Goal: Task Accomplishment & Management: Use online tool/utility

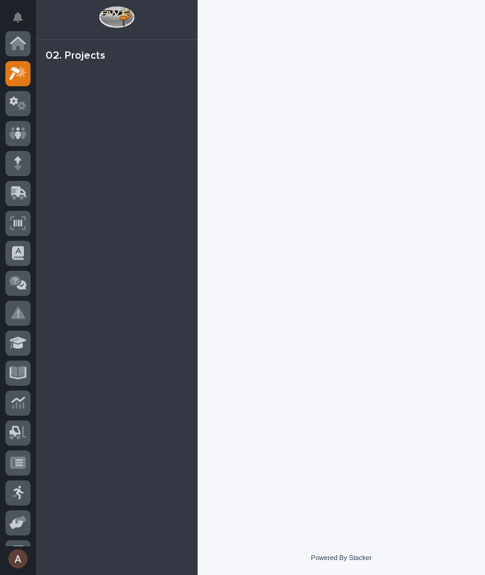
scroll to position [30, 0]
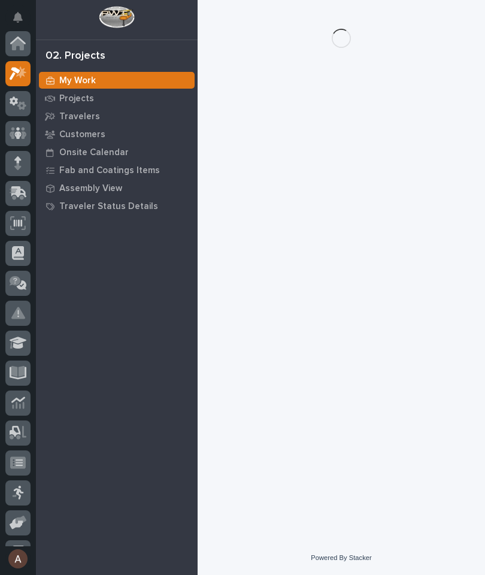
scroll to position [30, 0]
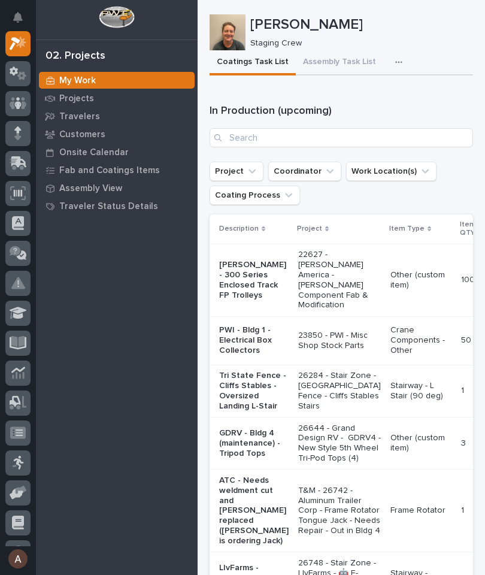
click at [90, 117] on p "Travelers" at bounding box center [79, 116] width 41 height 11
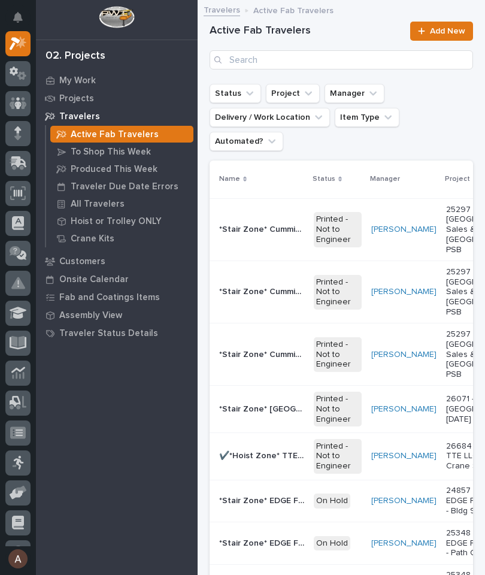
click at [111, 205] on p "All Travelers" at bounding box center [98, 204] width 54 height 11
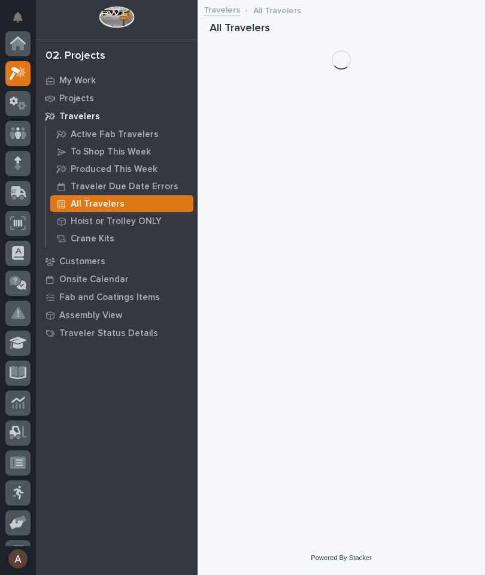
scroll to position [30, 0]
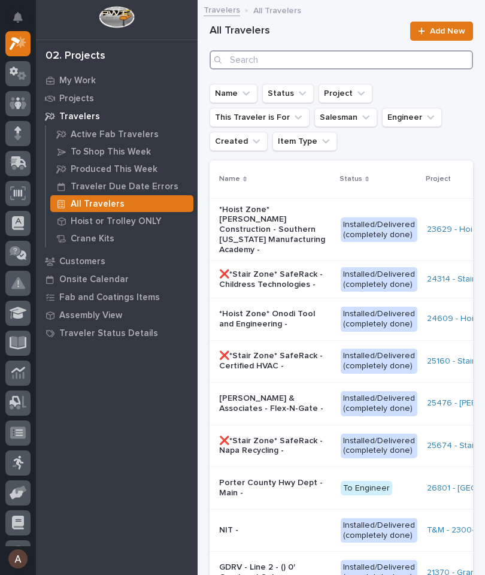
click at [368, 59] on input "Search" at bounding box center [341, 59] width 263 height 19
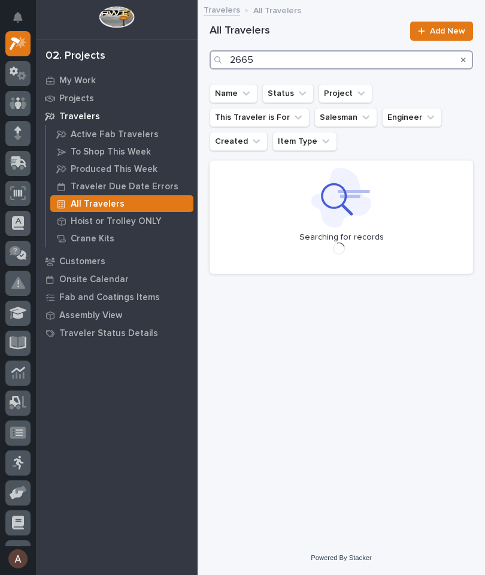
type input "26651"
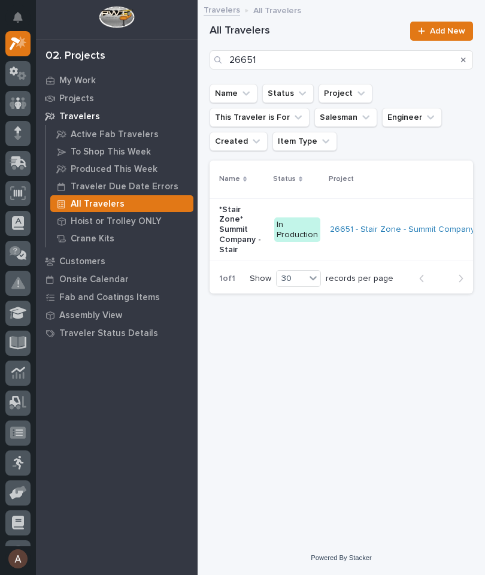
click at [231, 205] on p "*Stair Zone* Summit Company - Stair" at bounding box center [242, 230] width 46 height 50
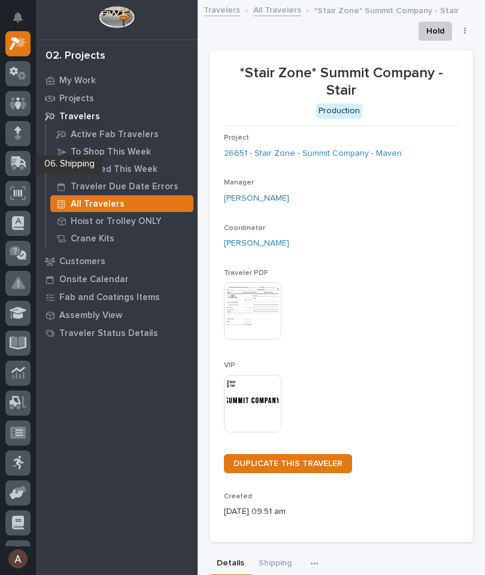
click at [20, 166] on icon at bounding box center [18, 163] width 17 height 14
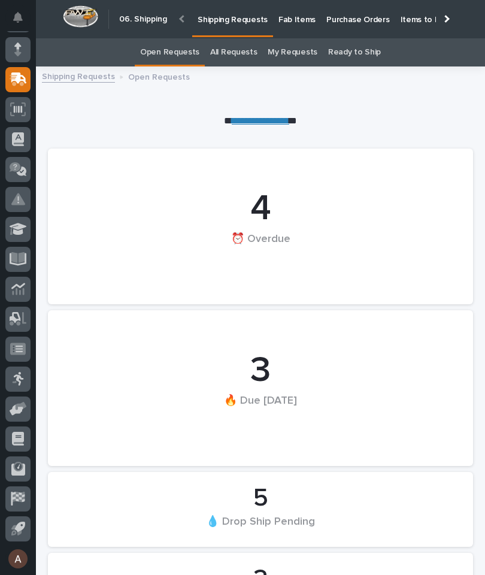
click at [285, 23] on p "Fab Items" at bounding box center [296, 12] width 37 height 25
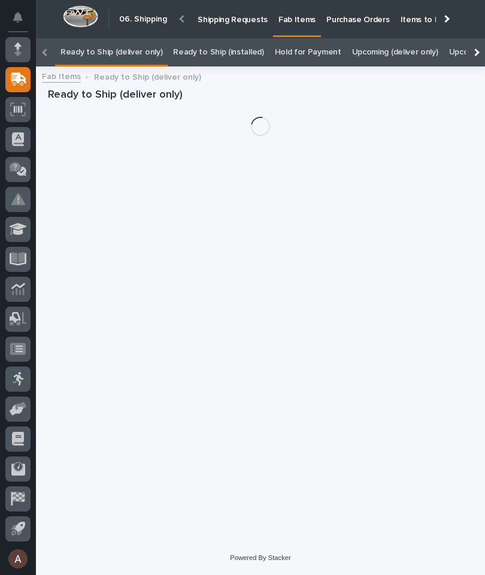
scroll to position [0, -151]
click at [479, 38] on div at bounding box center [475, 52] width 19 height 28
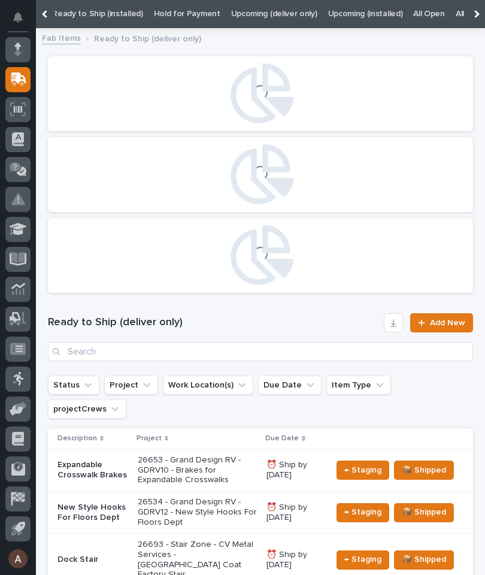
scroll to position [0, 121]
click at [456, 16] on link "All" at bounding box center [460, 14] width 8 height 28
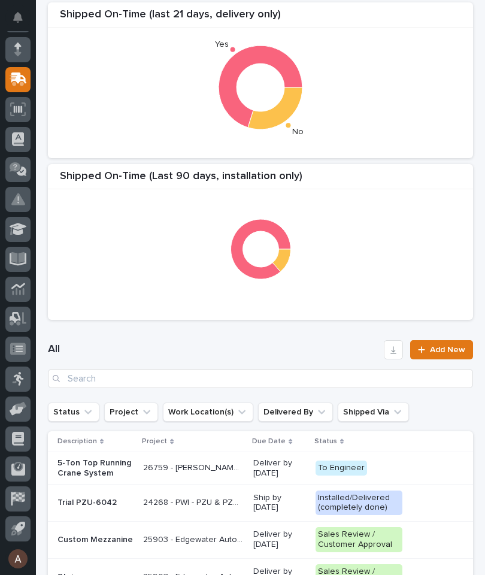
scroll to position [254, 0]
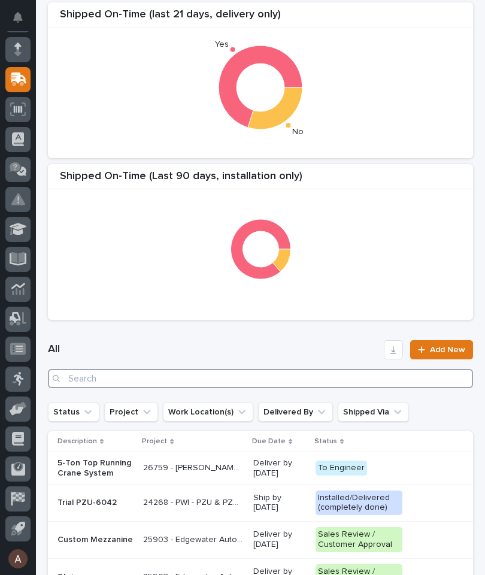
click at [279, 370] on input "Search" at bounding box center [260, 378] width 425 height 19
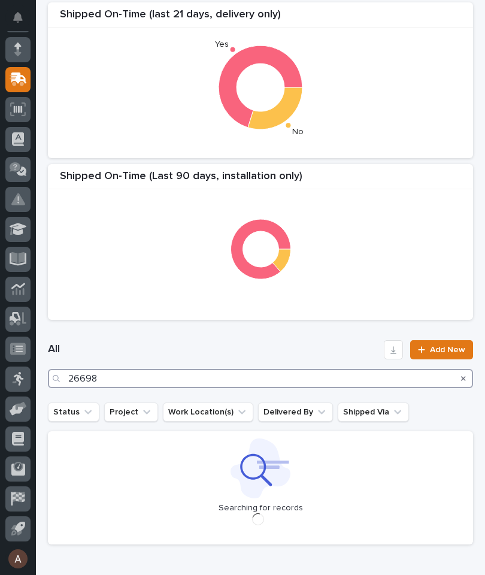
type input "26698"
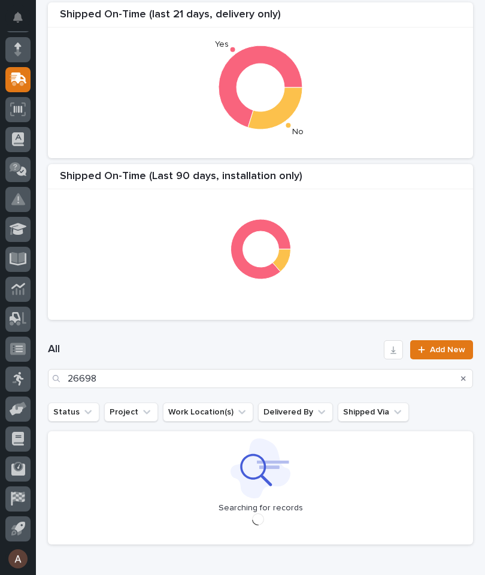
click at [253, 328] on div "All 26698 Add New" at bounding box center [260, 364] width 425 height 77
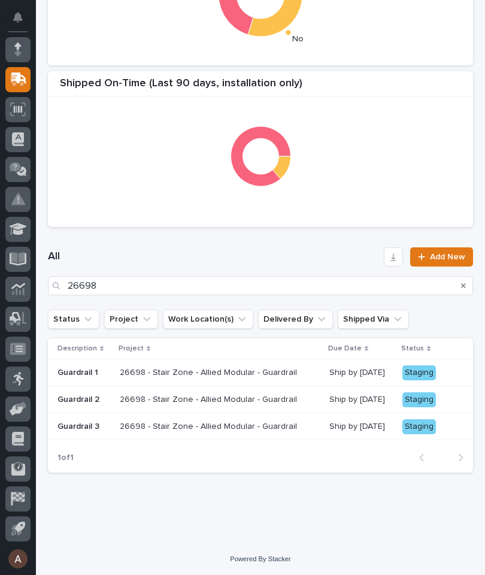
scroll to position [346, 0]
click at [78, 369] on p "Guardrail 1" at bounding box center [83, 373] width 53 height 10
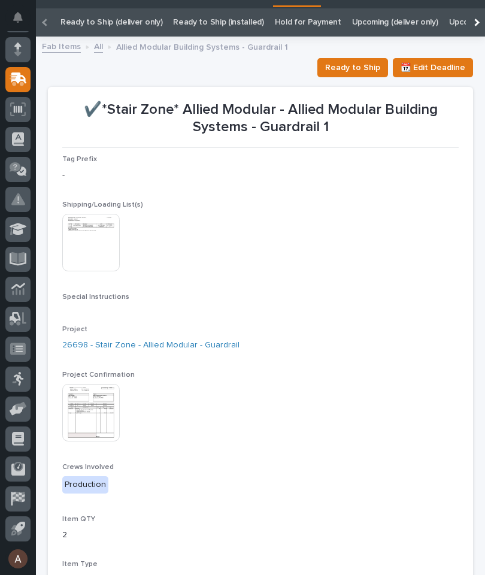
click at [97, 414] on img at bounding box center [90, 412] width 57 height 57
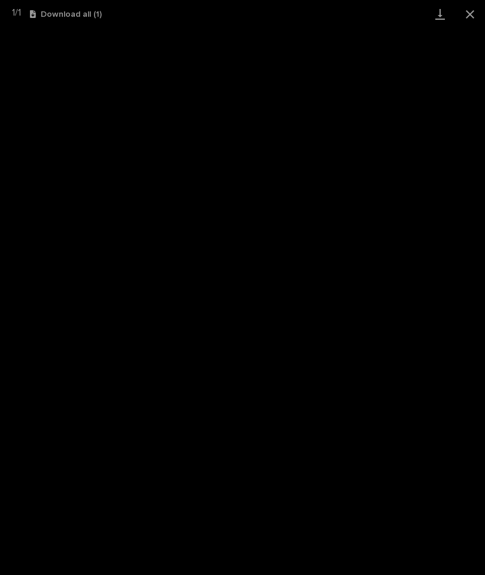
click at [433, 20] on link "Download" at bounding box center [440, 14] width 30 height 28
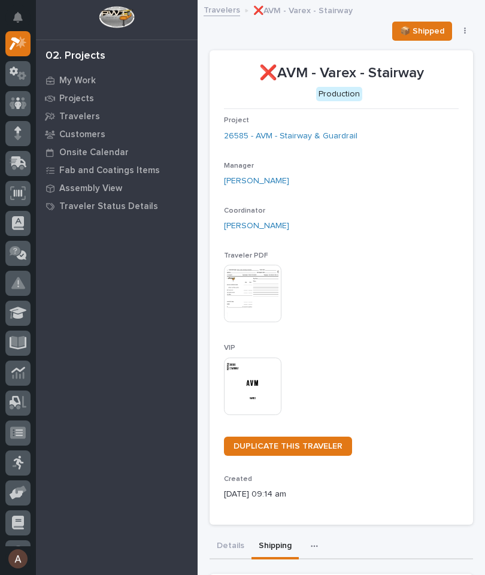
click at [19, 154] on div at bounding box center [17, 163] width 25 height 25
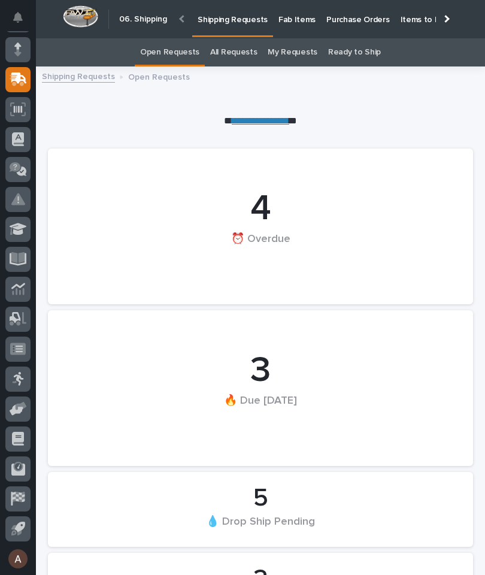
click at [289, 19] on p "Fab Items" at bounding box center [296, 12] width 37 height 25
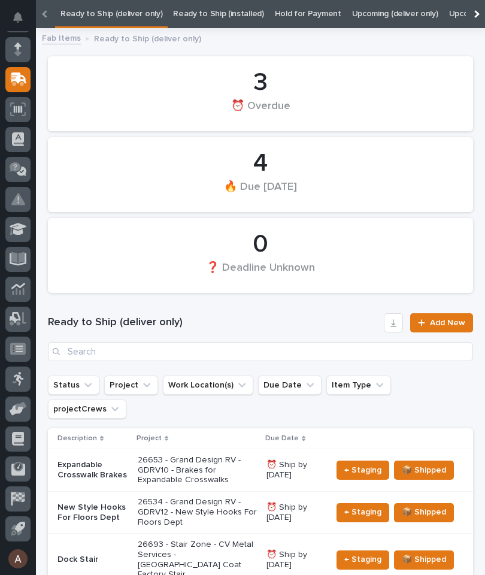
click at [481, 12] on div at bounding box center [475, 14] width 19 height 28
click at [456, 16] on link "All" at bounding box center [460, 14] width 8 height 28
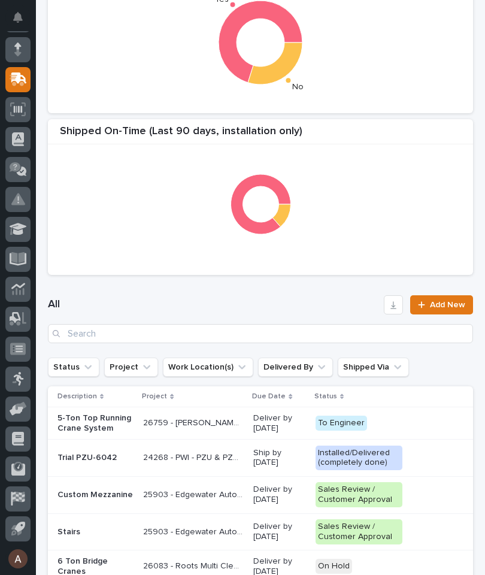
scroll to position [301, 0]
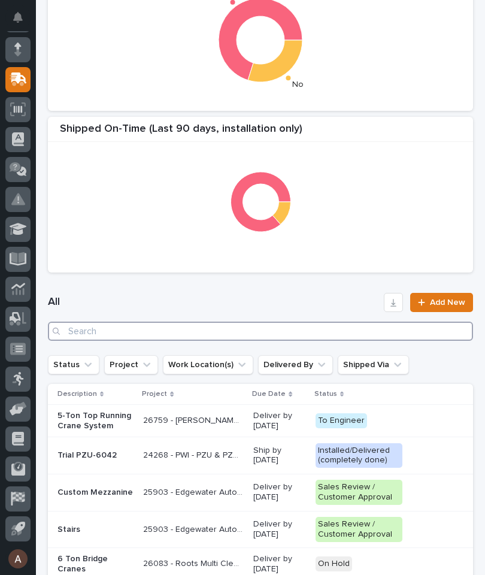
click at [295, 330] on input "Search" at bounding box center [260, 331] width 425 height 19
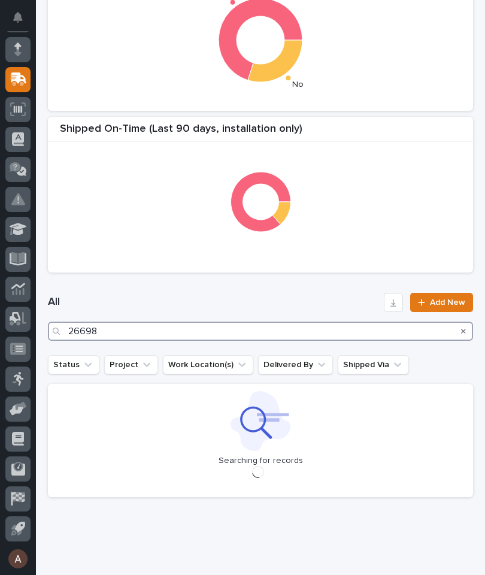
type input "26698"
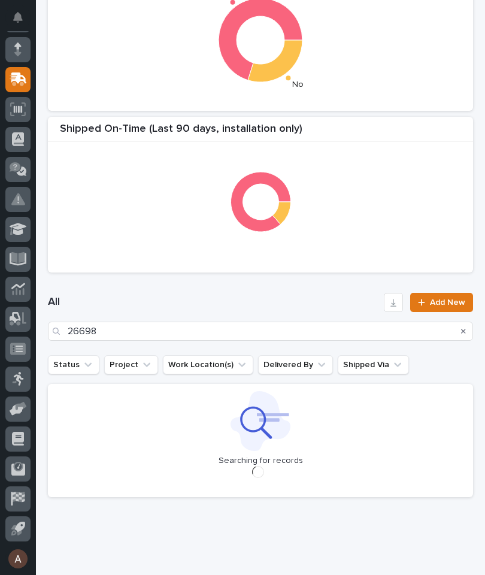
click at [290, 287] on div "All 26698 Add New" at bounding box center [260, 316] width 425 height 77
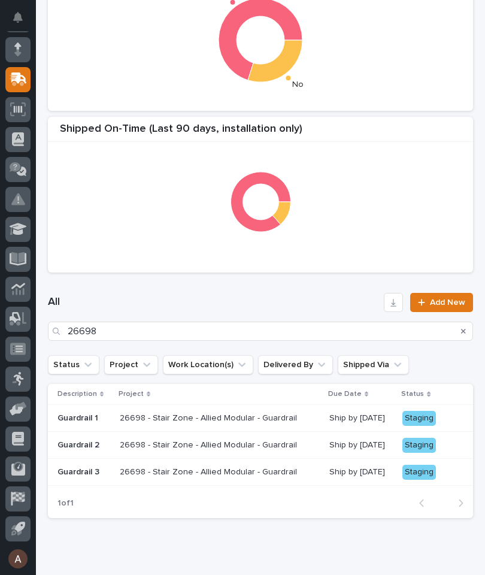
click at [90, 411] on div "Guardrail 1" at bounding box center [83, 417] width 53 height 13
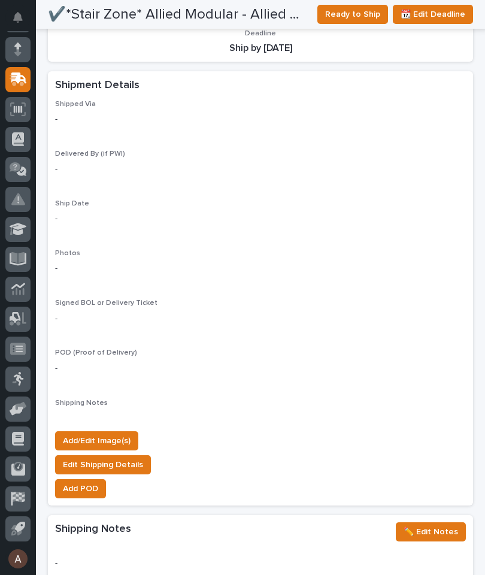
click at [126, 433] on span "Add/Edit Image(s)" at bounding box center [97, 440] width 68 height 14
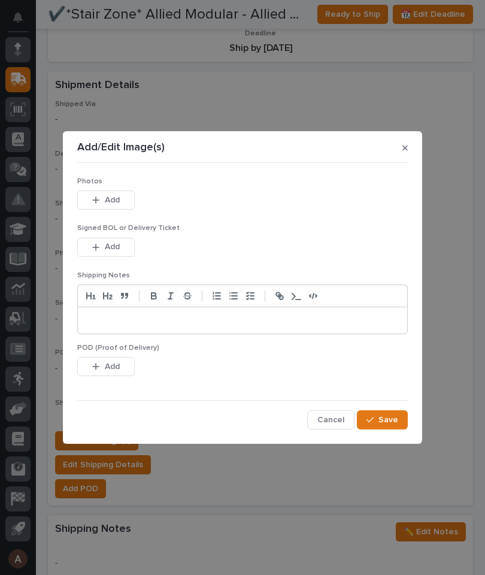
click at [116, 192] on button "Add" at bounding box center [105, 199] width 57 height 19
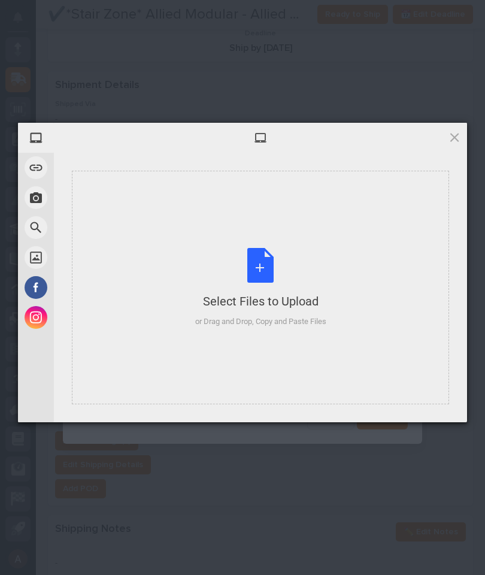
click at [337, 241] on div "Select Files to Upload or Drag and Drop, Copy and Paste Files" at bounding box center [260, 288] width 377 height 234
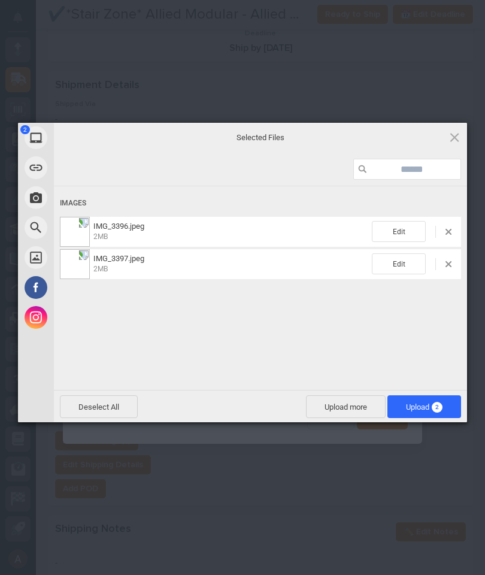
click at [445, 398] on span "Upload 2" at bounding box center [424, 406] width 74 height 23
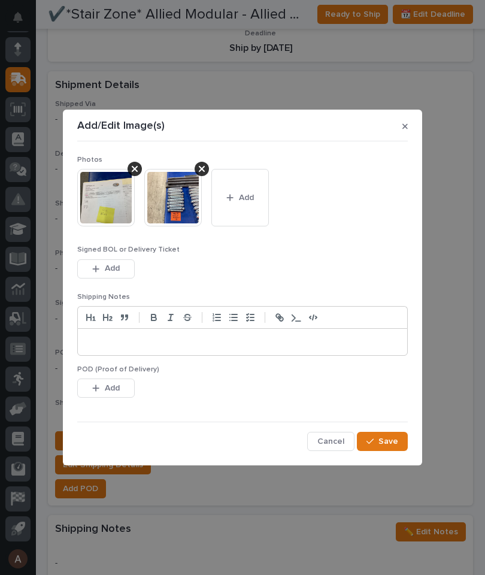
click at [391, 432] on button "Save" at bounding box center [382, 441] width 51 height 19
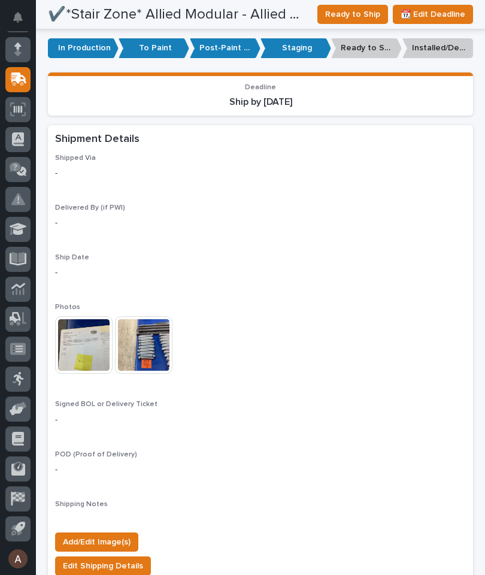
scroll to position [856, 0]
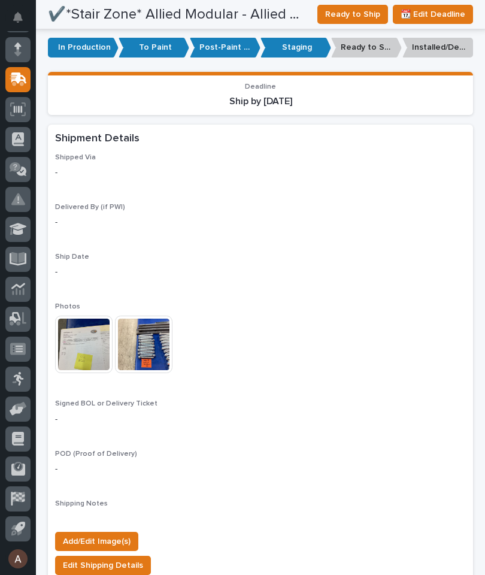
click at [81, 331] on img at bounding box center [83, 344] width 57 height 57
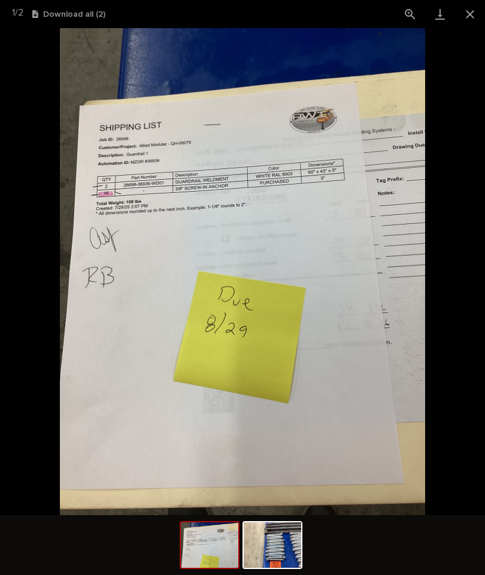
click at [478, 9] on button "Close gallery" at bounding box center [470, 14] width 30 height 28
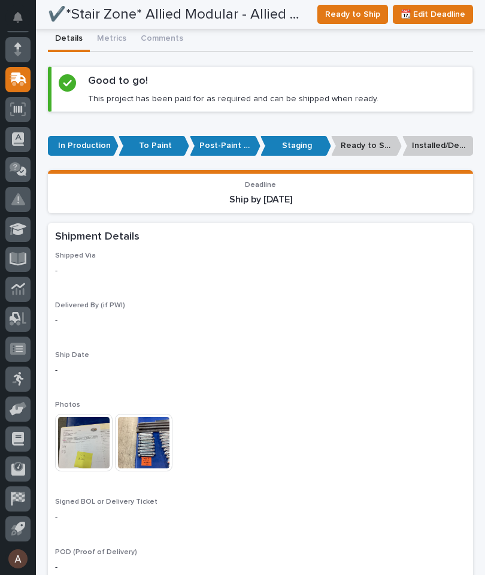
scroll to position [757, 0]
click at [354, 10] on span "Ready to Ship" at bounding box center [352, 14] width 55 height 14
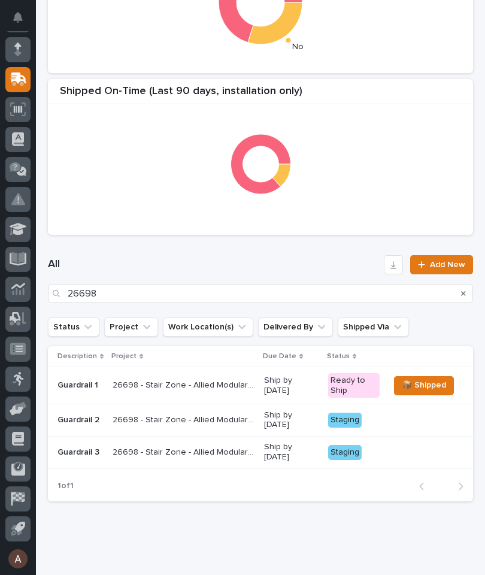
scroll to position [342, 0]
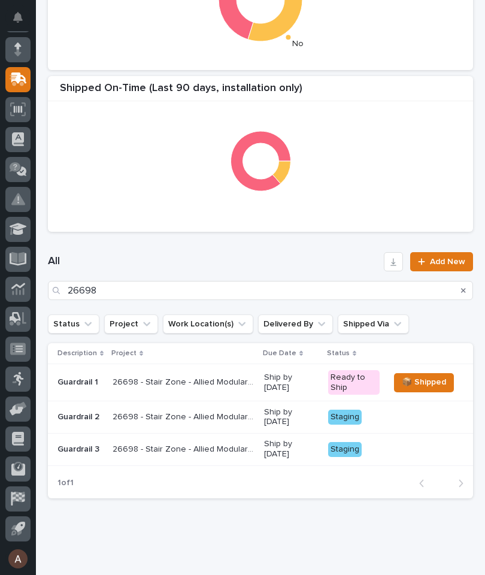
click at [78, 413] on p "Guardrail 2" at bounding box center [80, 417] width 46 height 10
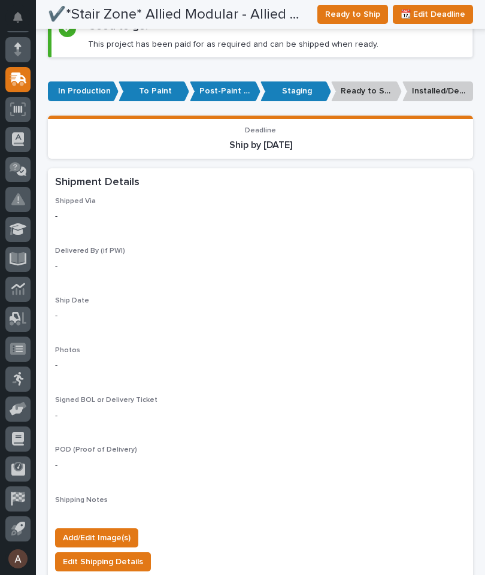
scroll to position [815, 0]
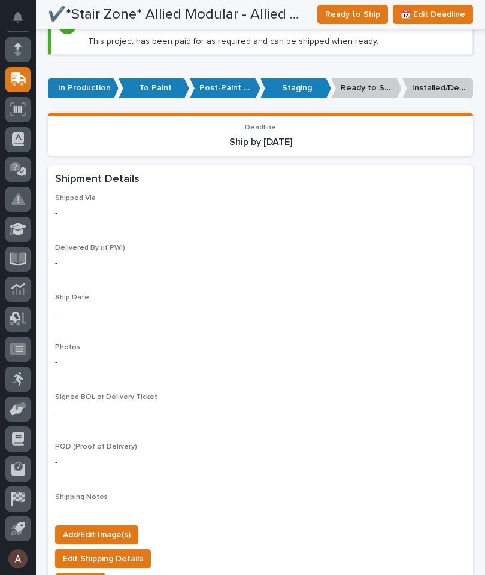
click at [115, 527] on span "Add/Edit Image(s)" at bounding box center [97, 534] width 68 height 14
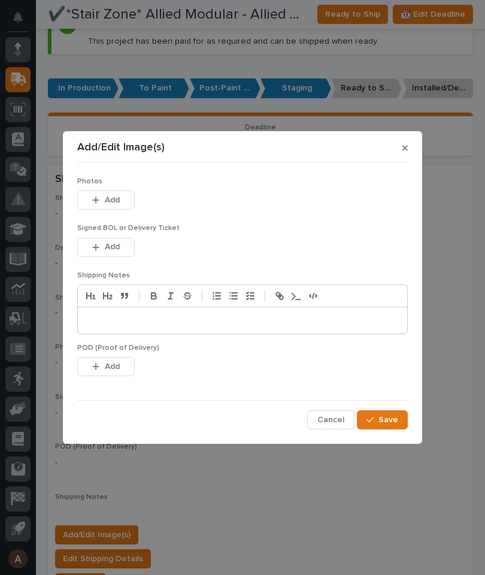
click at [127, 201] on button "Add" at bounding box center [105, 199] width 57 height 19
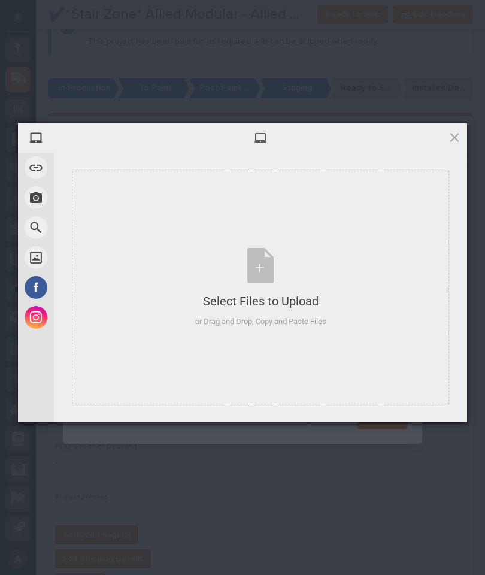
click at [360, 238] on div "Select Files to Upload or Drag and Drop, Copy and Paste Files" at bounding box center [260, 288] width 377 height 234
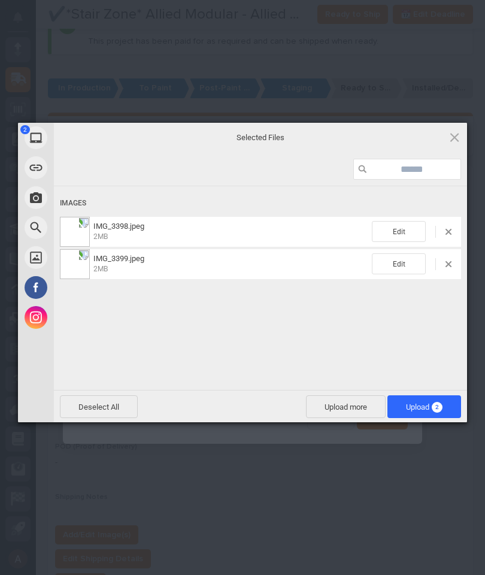
click at [440, 408] on span "2" at bounding box center [437, 407] width 11 height 11
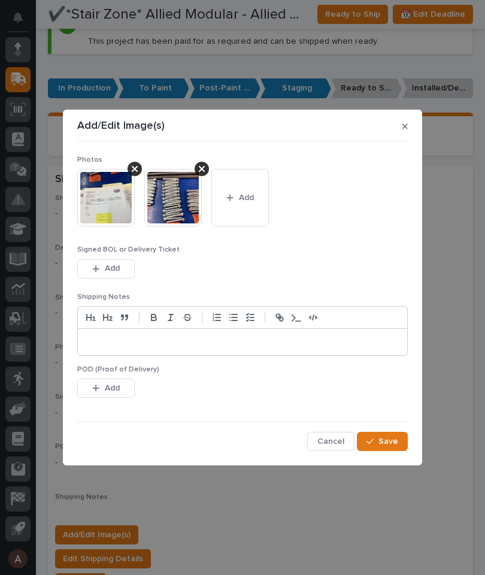
click at [401, 432] on button "Save" at bounding box center [382, 441] width 51 height 19
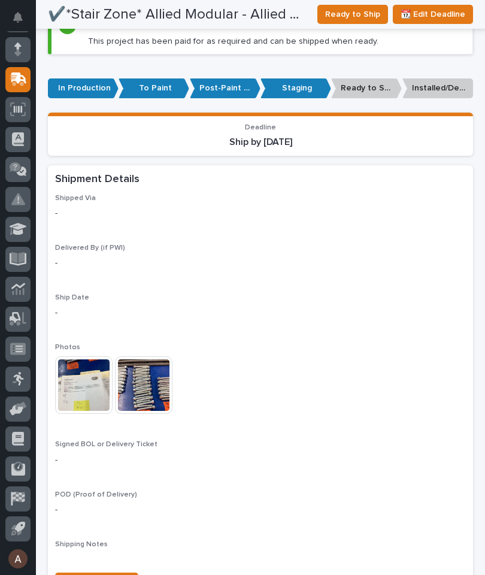
click at [365, 6] on button "Ready to Ship" at bounding box center [352, 14] width 71 height 19
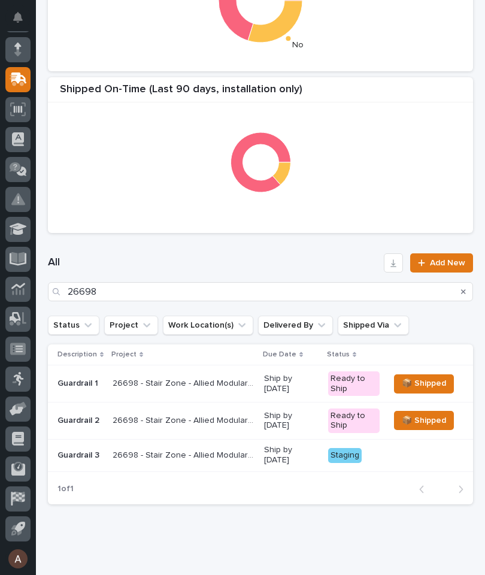
scroll to position [341, 0]
click at [78, 450] on p "Guardrail 3" at bounding box center [80, 455] width 46 height 10
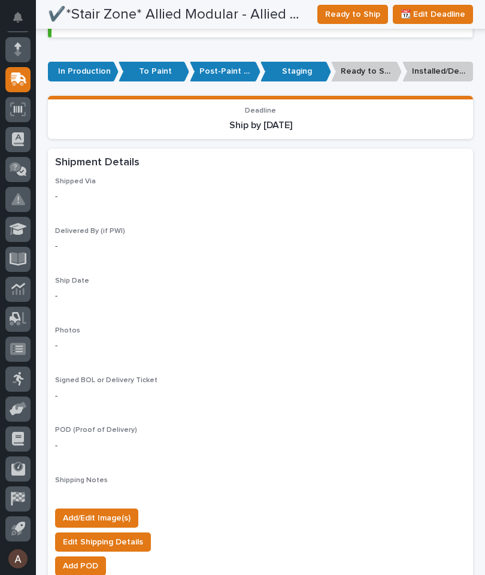
scroll to position [833, 0]
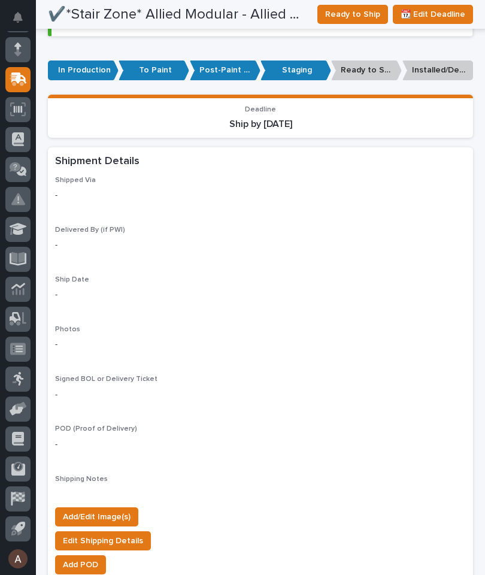
click at [108, 510] on span "Add/Edit Image(s)" at bounding box center [97, 517] width 68 height 14
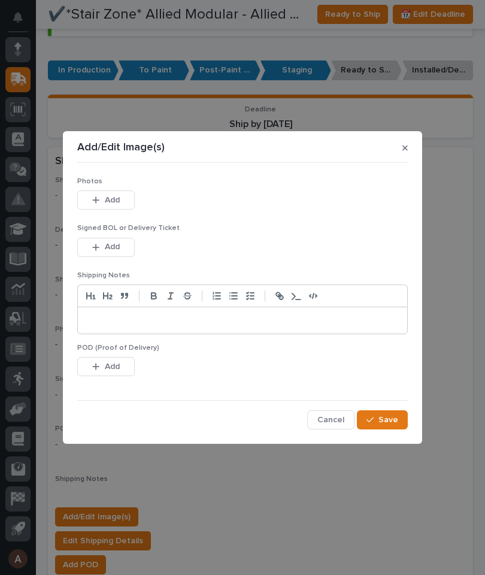
click at [118, 198] on span "Add" at bounding box center [112, 200] width 15 height 11
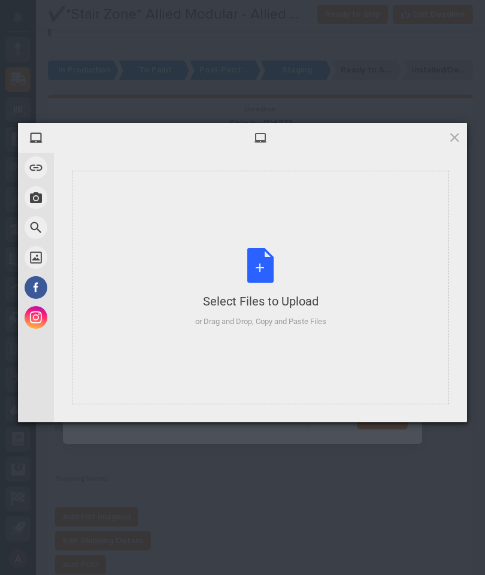
click at [340, 264] on div "Select Files to Upload or Drag and Drop, Copy and Paste Files" at bounding box center [260, 288] width 377 height 234
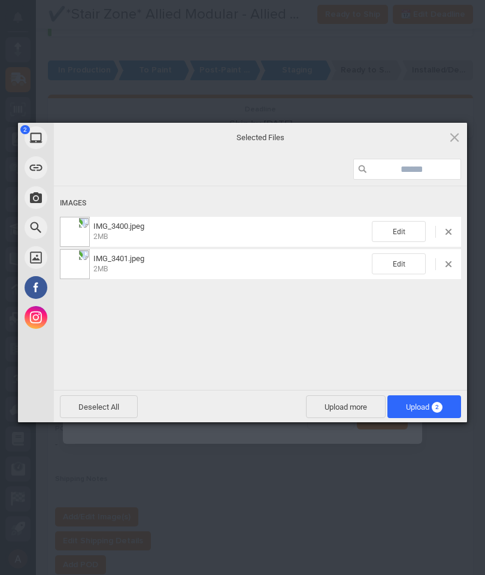
click at [437, 408] on span "2" at bounding box center [437, 407] width 11 height 11
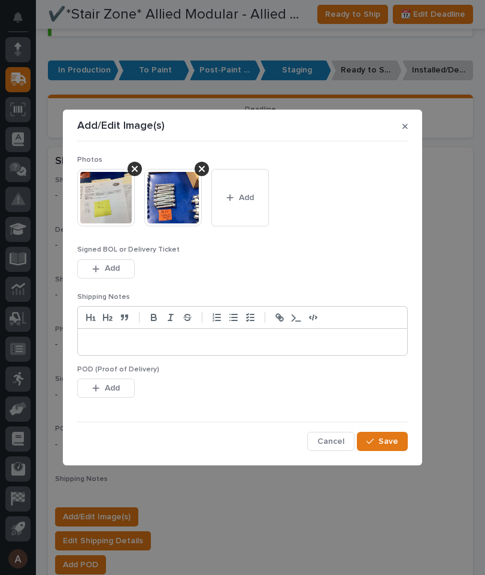
click at [402, 448] on button "Save" at bounding box center [382, 441] width 51 height 19
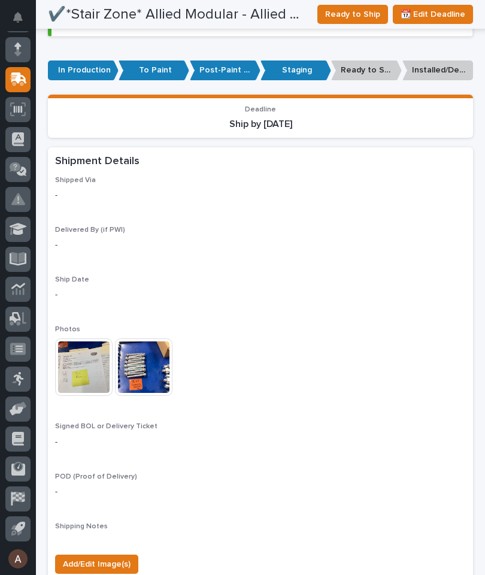
click at [362, 13] on span "Ready to Ship" at bounding box center [352, 14] width 55 height 14
